Goal: Find specific page/section: Find specific page/section

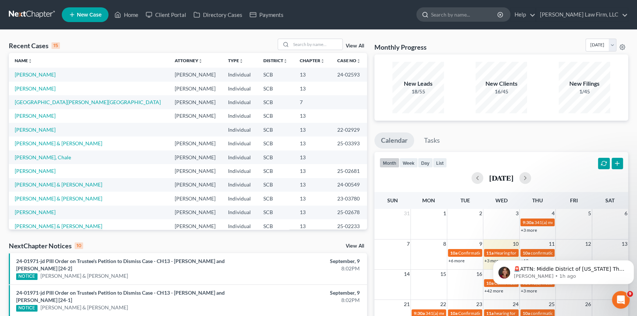
click at [453, 10] on input "search" at bounding box center [464, 15] width 67 height 14
type input "[PERSON_NAME]"
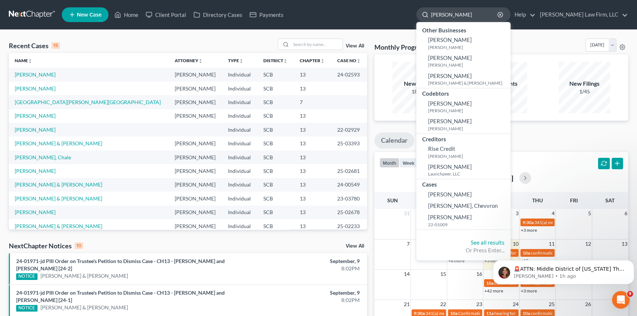
drag, startPoint x: 476, startPoint y: 10, endPoint x: 446, endPoint y: 11, distance: 30.9
click at [446, 11] on div "[PERSON_NAME]" at bounding box center [463, 14] width 94 height 14
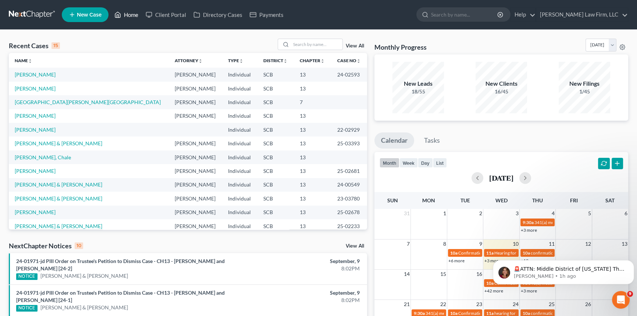
click at [126, 14] on link "Home" at bounding box center [126, 14] width 31 height 13
click at [294, 43] on input "search" at bounding box center [316, 44] width 51 height 11
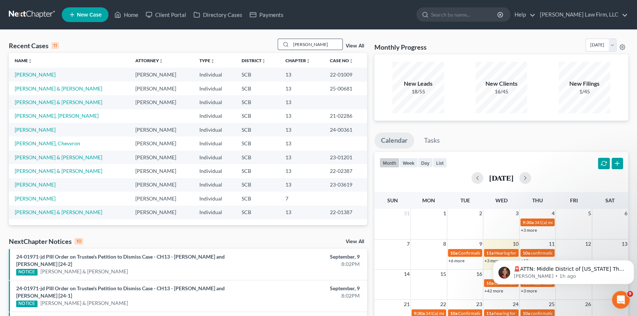
drag, startPoint x: 316, startPoint y: 44, endPoint x: 295, endPoint y: 47, distance: 20.7
click at [295, 47] on input "[PERSON_NAME]" at bounding box center [316, 44] width 51 height 11
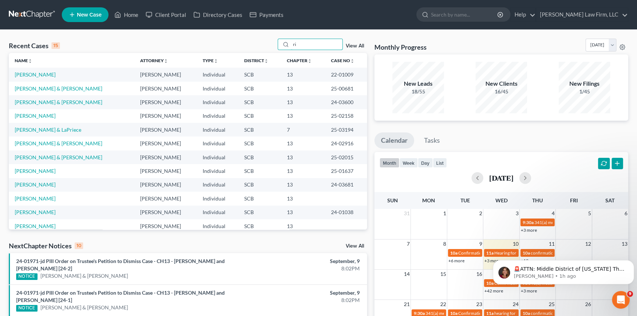
type input "i"
